Goal: Information Seeking & Learning: Learn about a topic

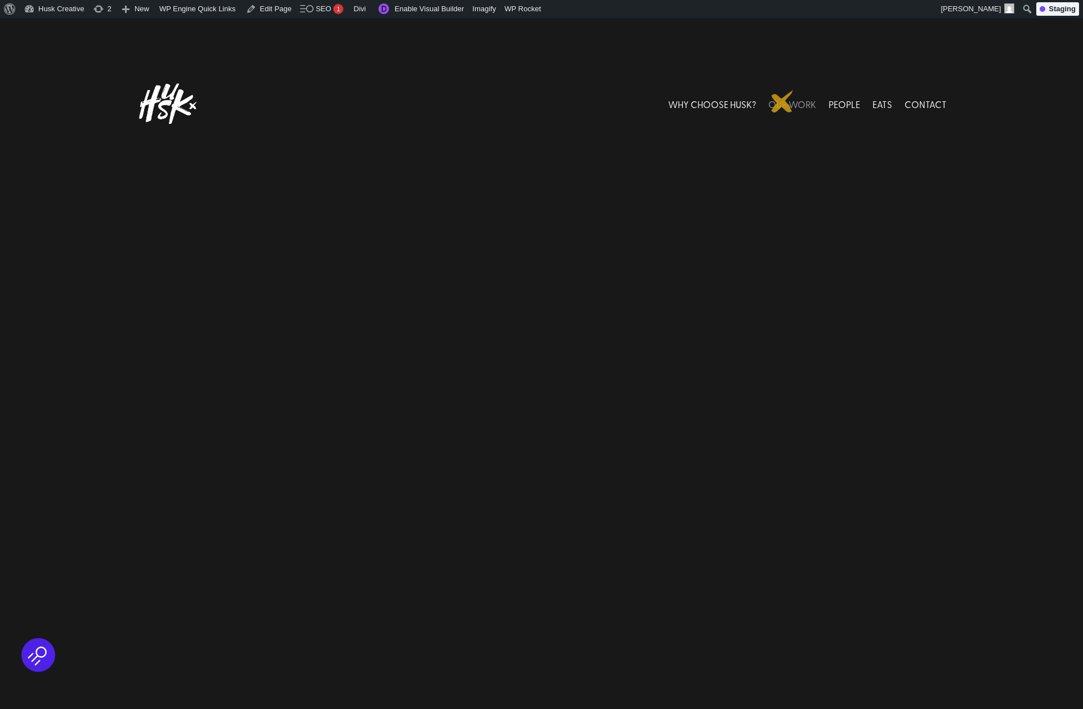
click at [782, 101] on link "OUR WORK" at bounding box center [792, 104] width 48 height 50
click at [791, 101] on link "OUR WORK" at bounding box center [792, 104] width 48 height 50
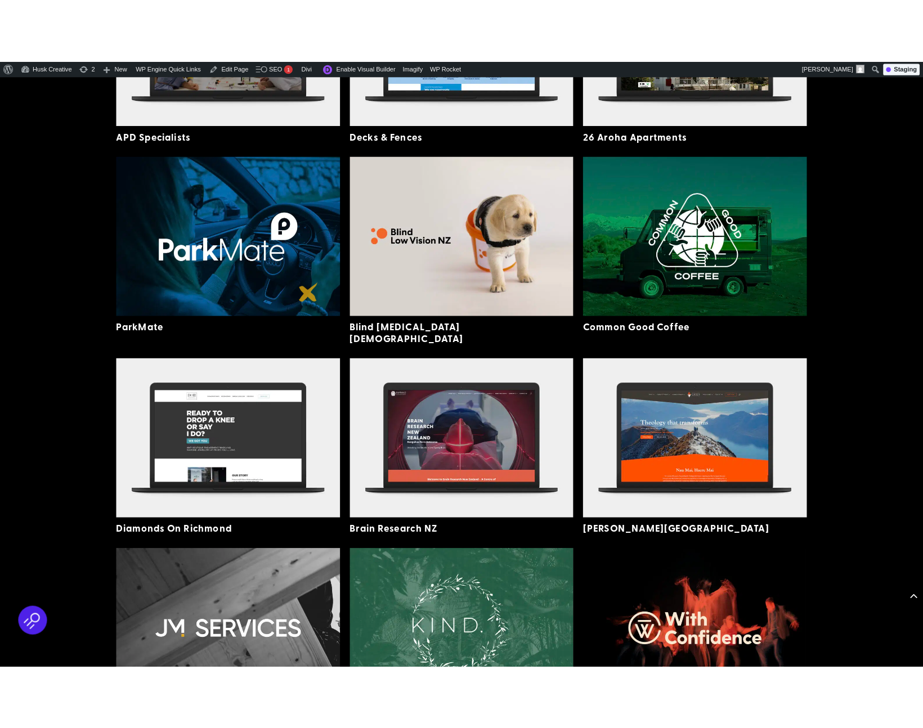
scroll to position [758, 0]
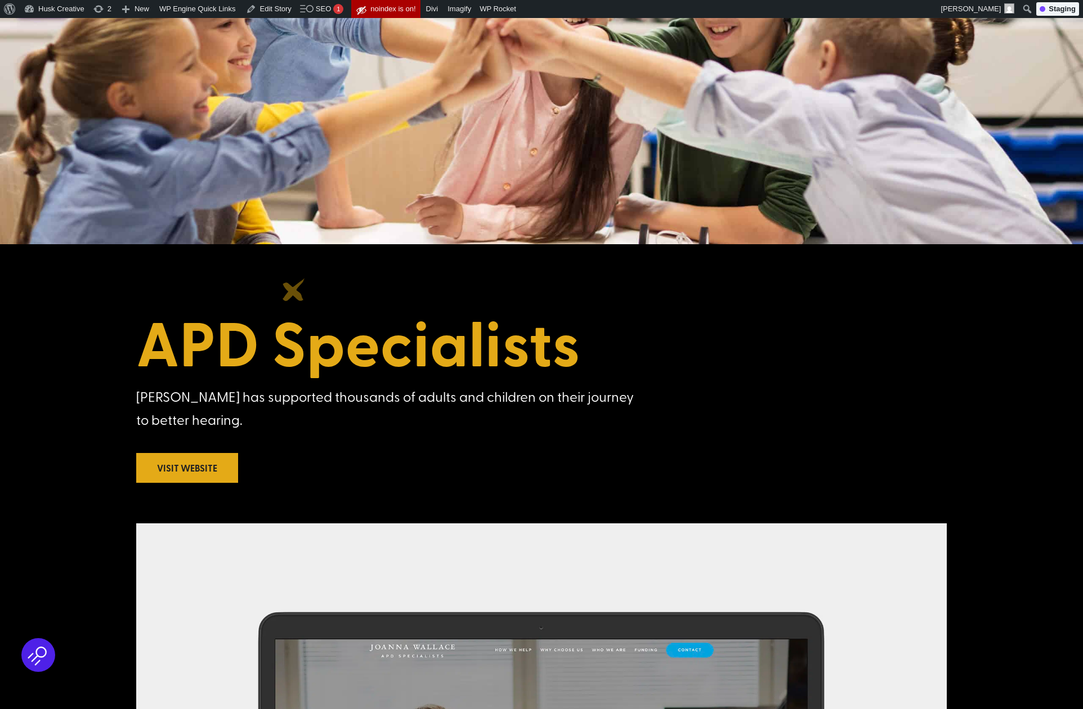
scroll to position [272, 0]
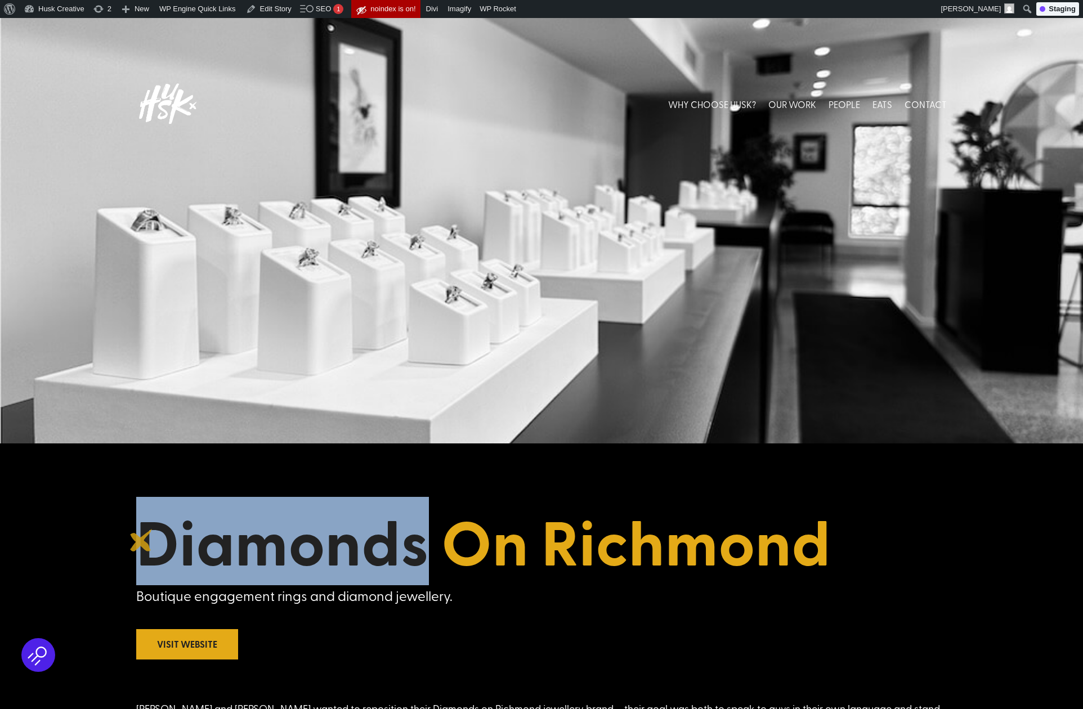
drag, startPoint x: 357, startPoint y: 547, endPoint x: 141, endPoint y: 540, distance: 215.7
click at [141, 540] on h1 "Diamonds On Richmond" at bounding box center [541, 544] width 811 height 80
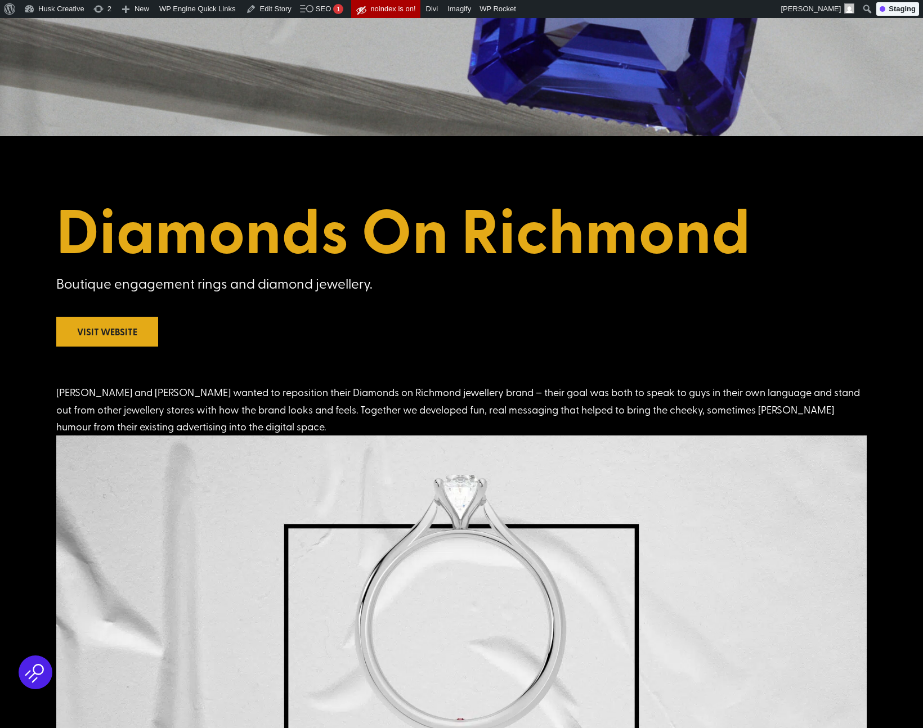
scroll to position [325, 0]
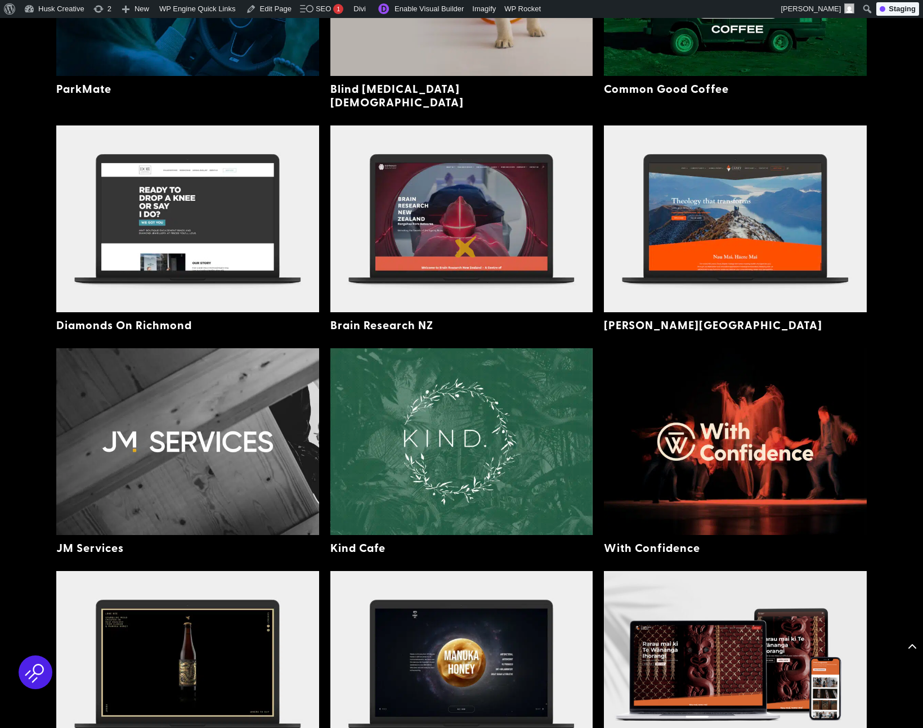
scroll to position [960, 0]
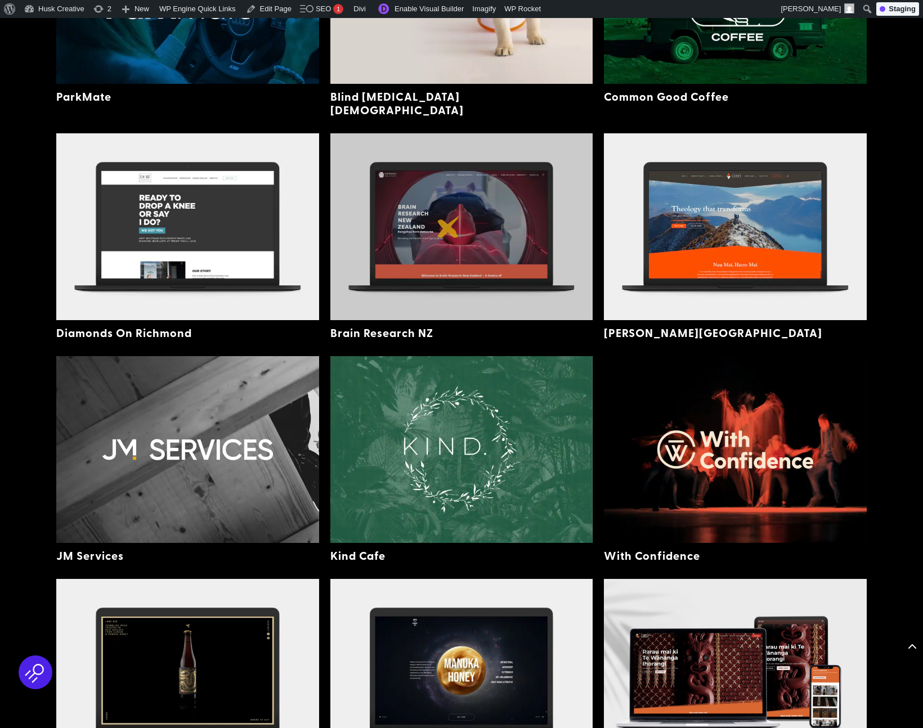
click at [449, 227] on img at bounding box center [461, 226] width 263 height 187
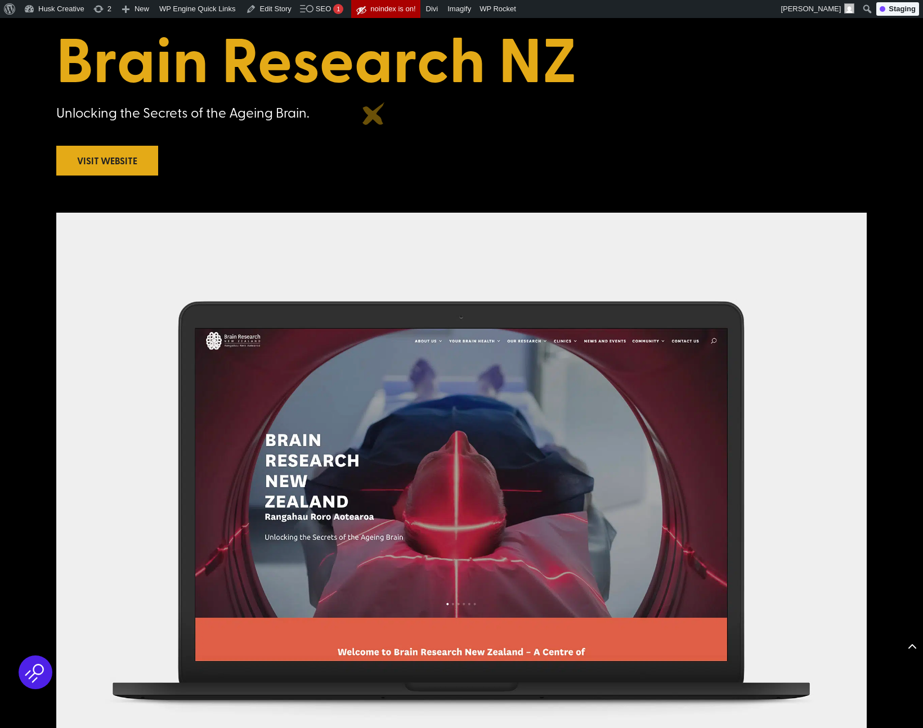
scroll to position [488, 0]
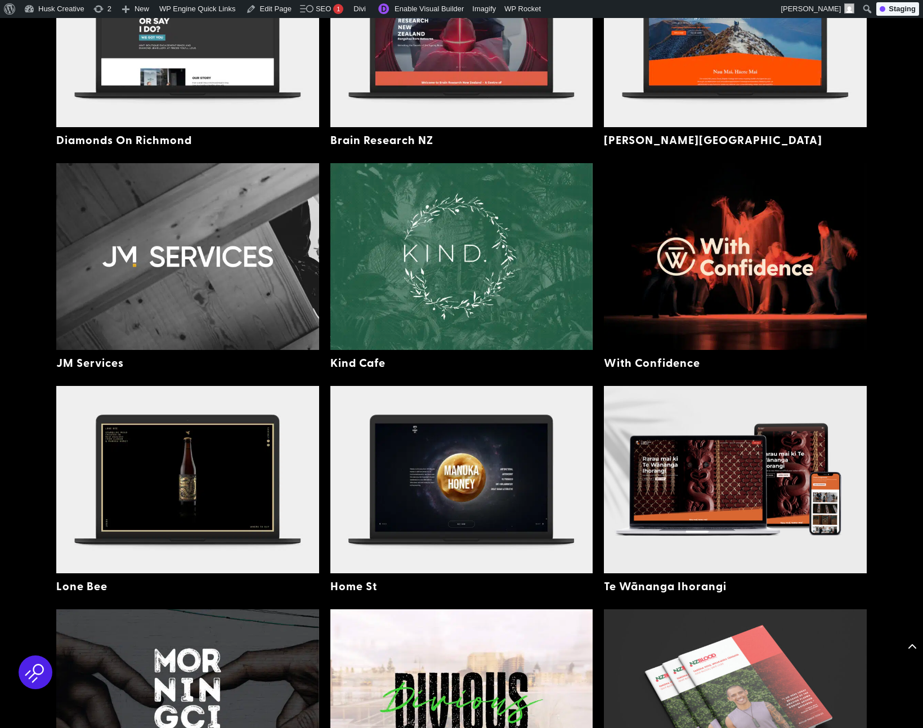
scroll to position [961, 0]
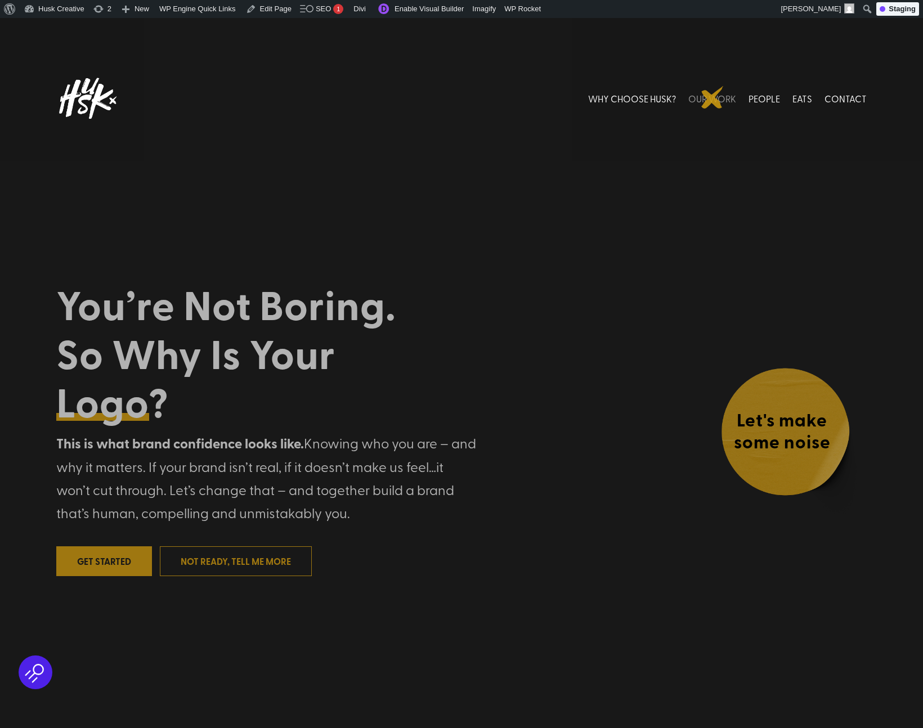
click at [713, 97] on link "OUR WORK" at bounding box center [712, 98] width 48 height 50
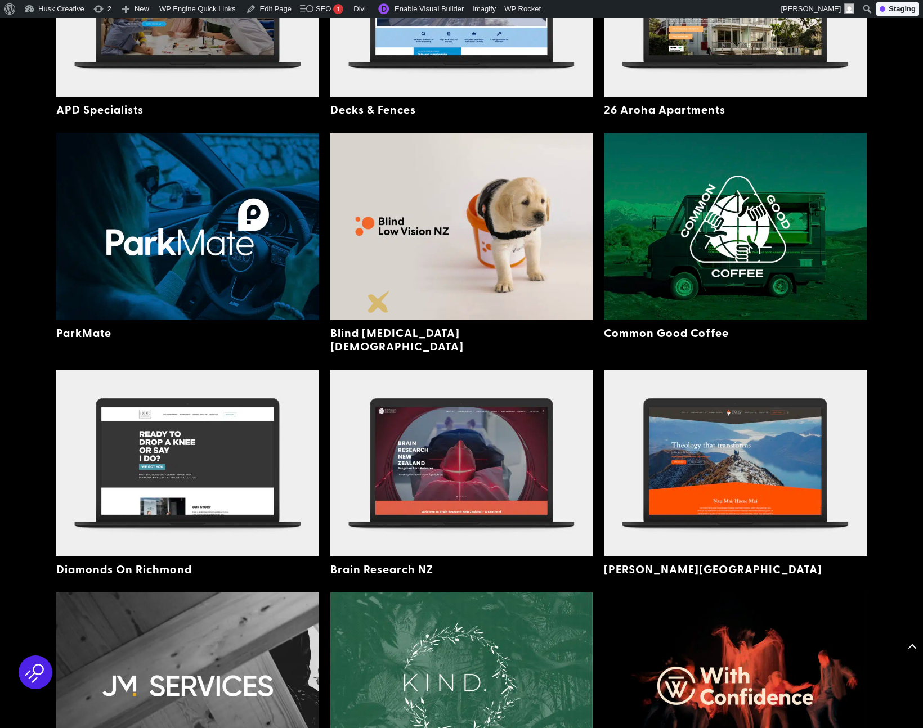
scroll to position [722, 0]
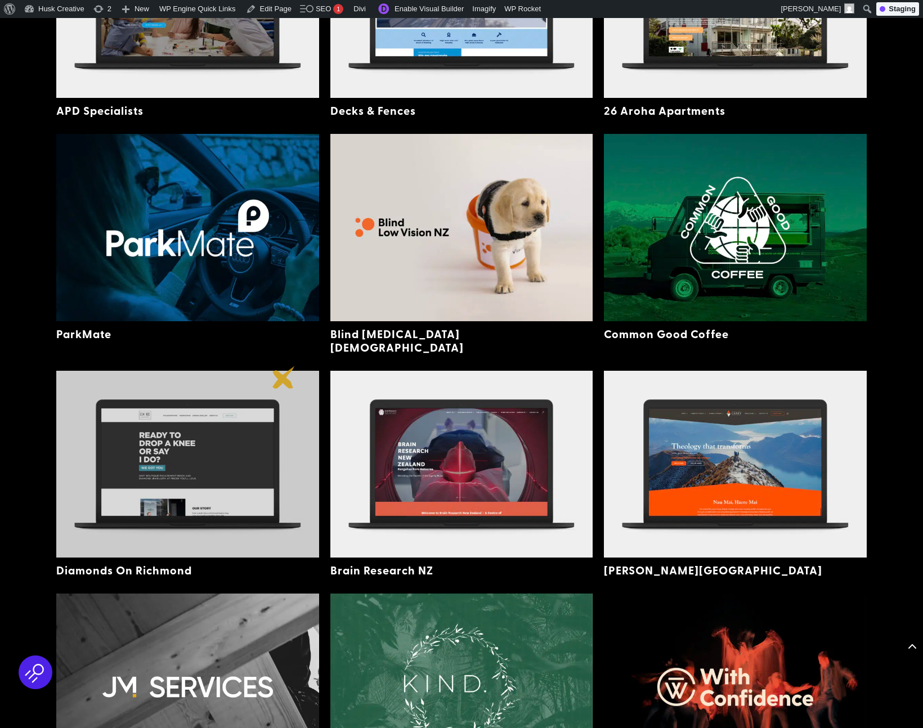
click at [284, 378] on img at bounding box center [187, 464] width 263 height 187
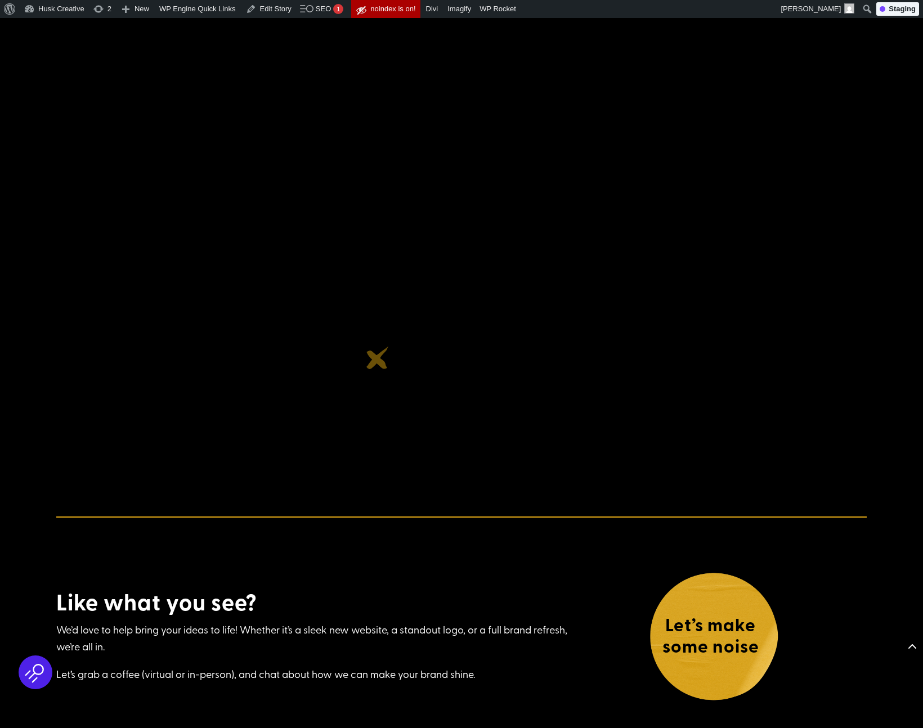
scroll to position [2087, 0]
